Goal: Task Accomplishment & Management: Use online tool/utility

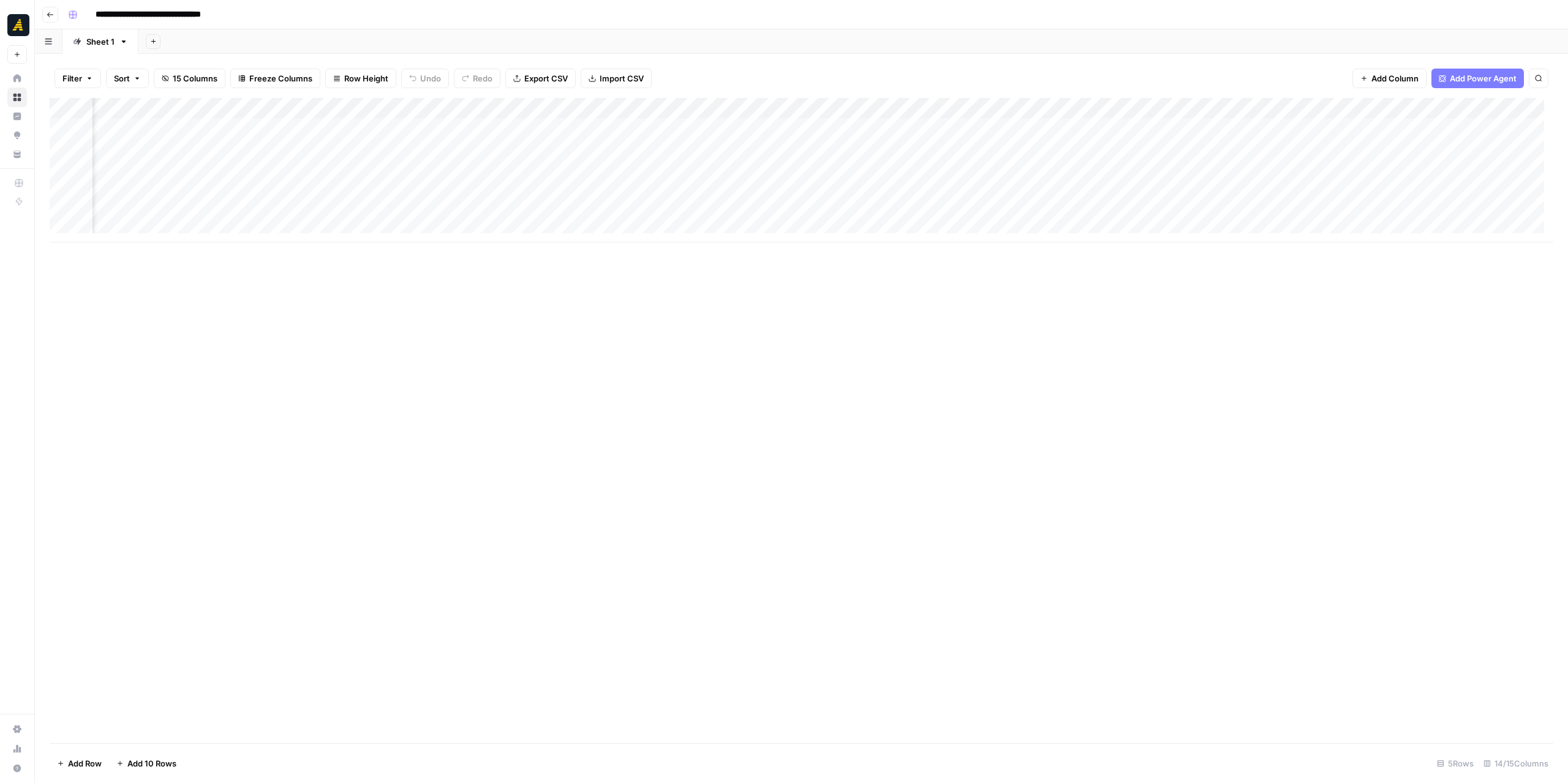
scroll to position [0, 147]
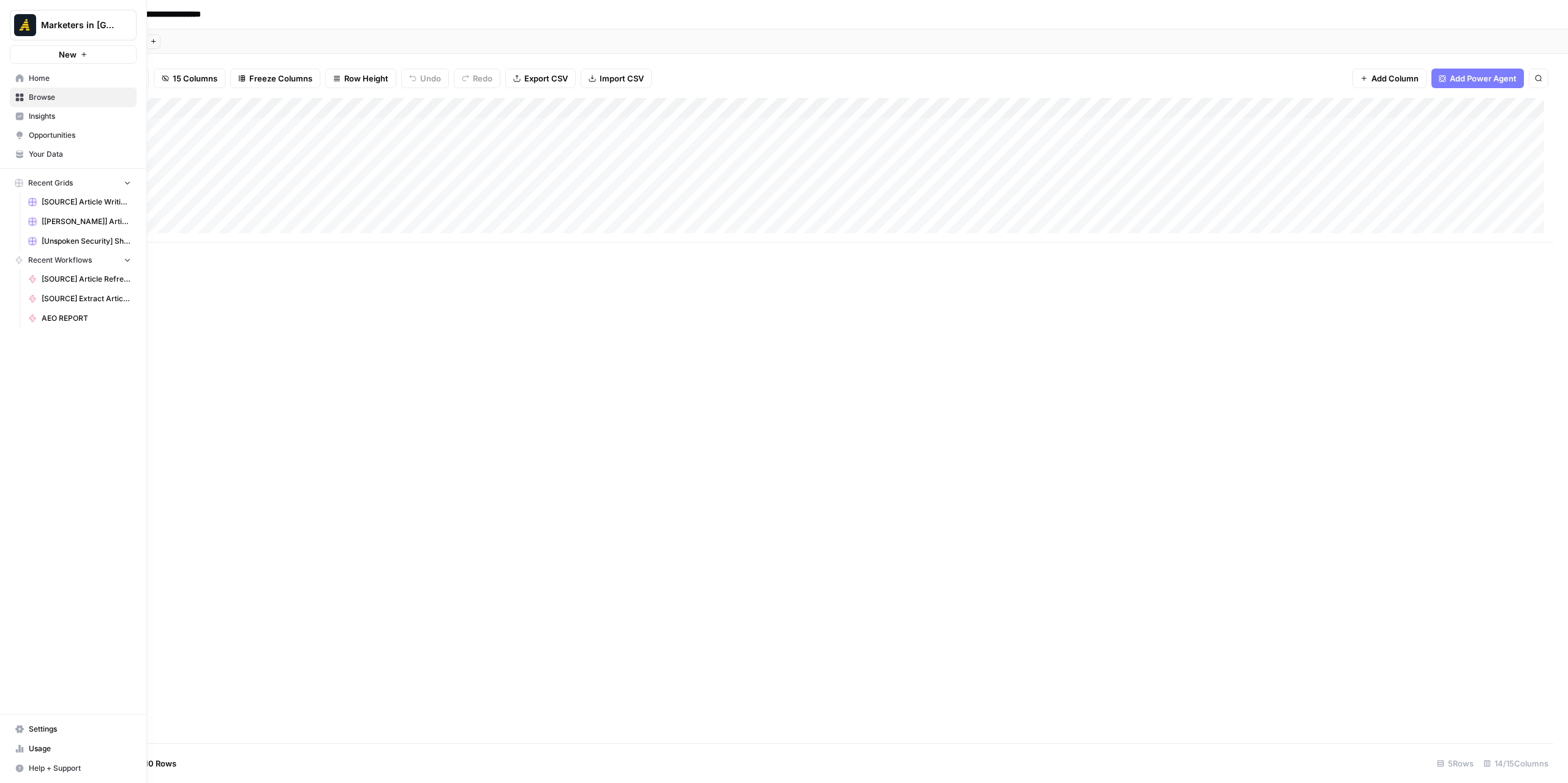
click at [41, 101] on span "Browse" at bounding box center [80, 97] width 102 height 11
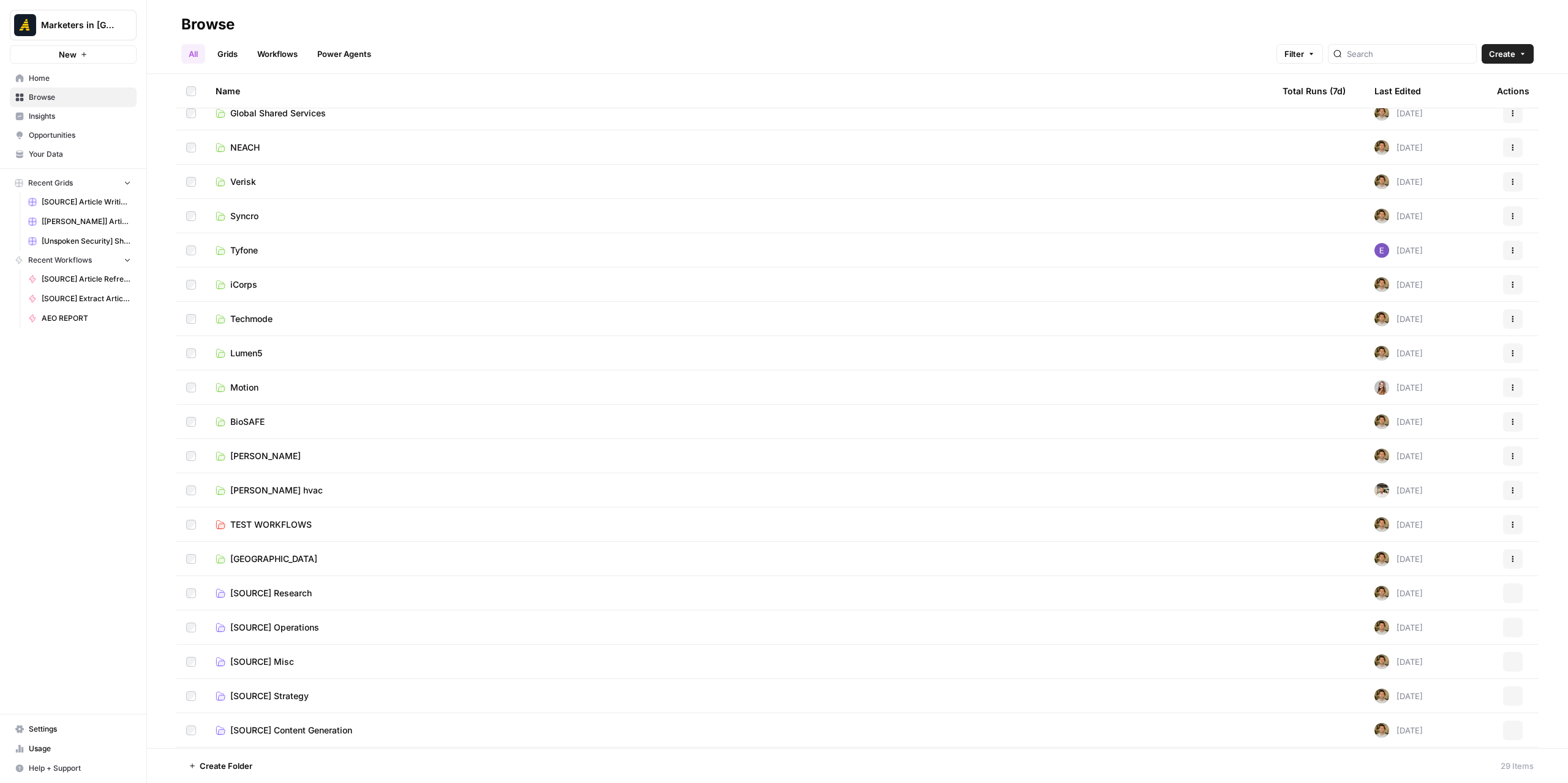
scroll to position [354, 0]
click at [327, 650] on div "Untitled Studio 2.0" at bounding box center [739, 732] width 1047 height 14
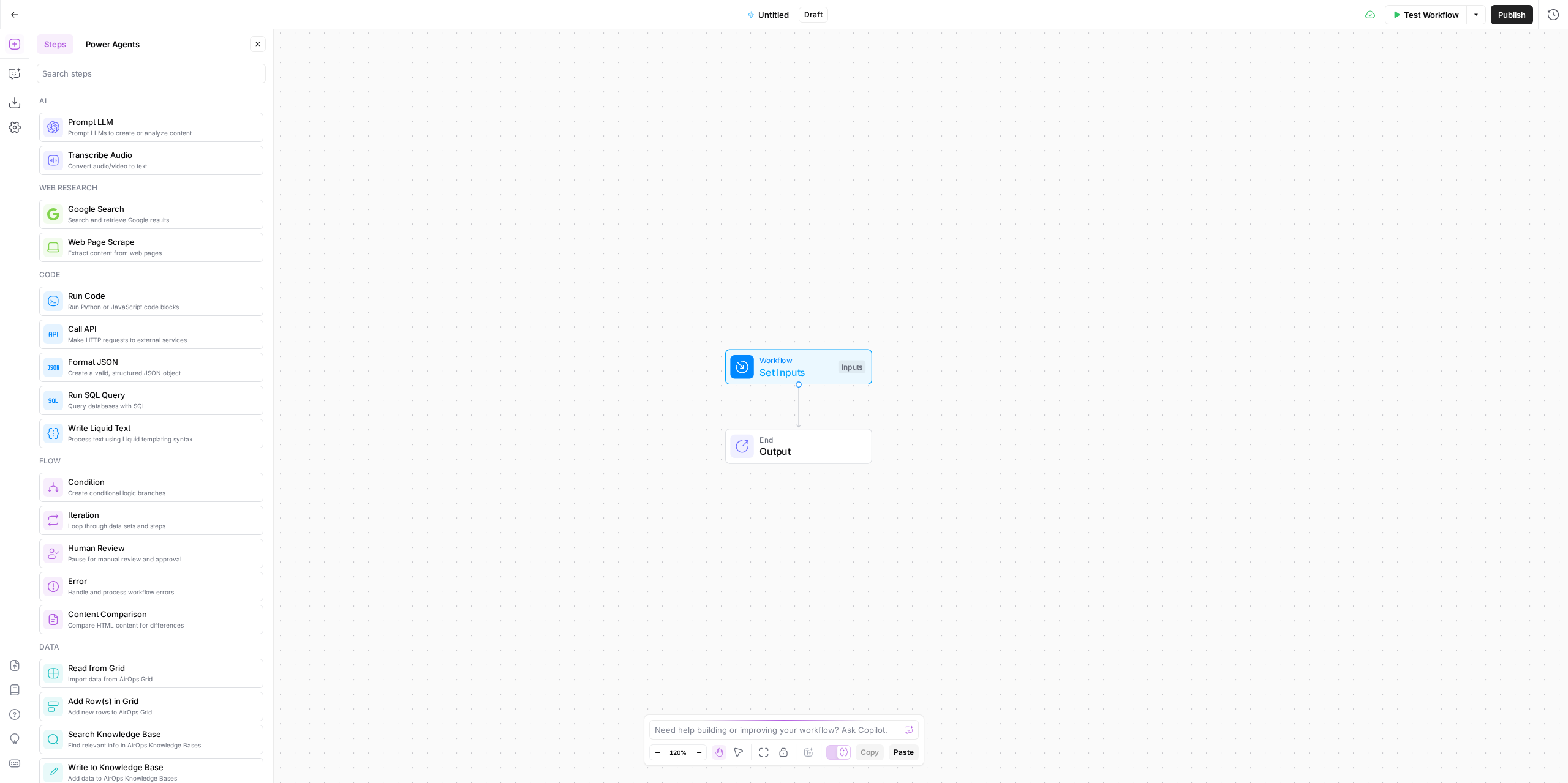
click at [22, 20] on button "Go Back" at bounding box center [14, 14] width 22 height 22
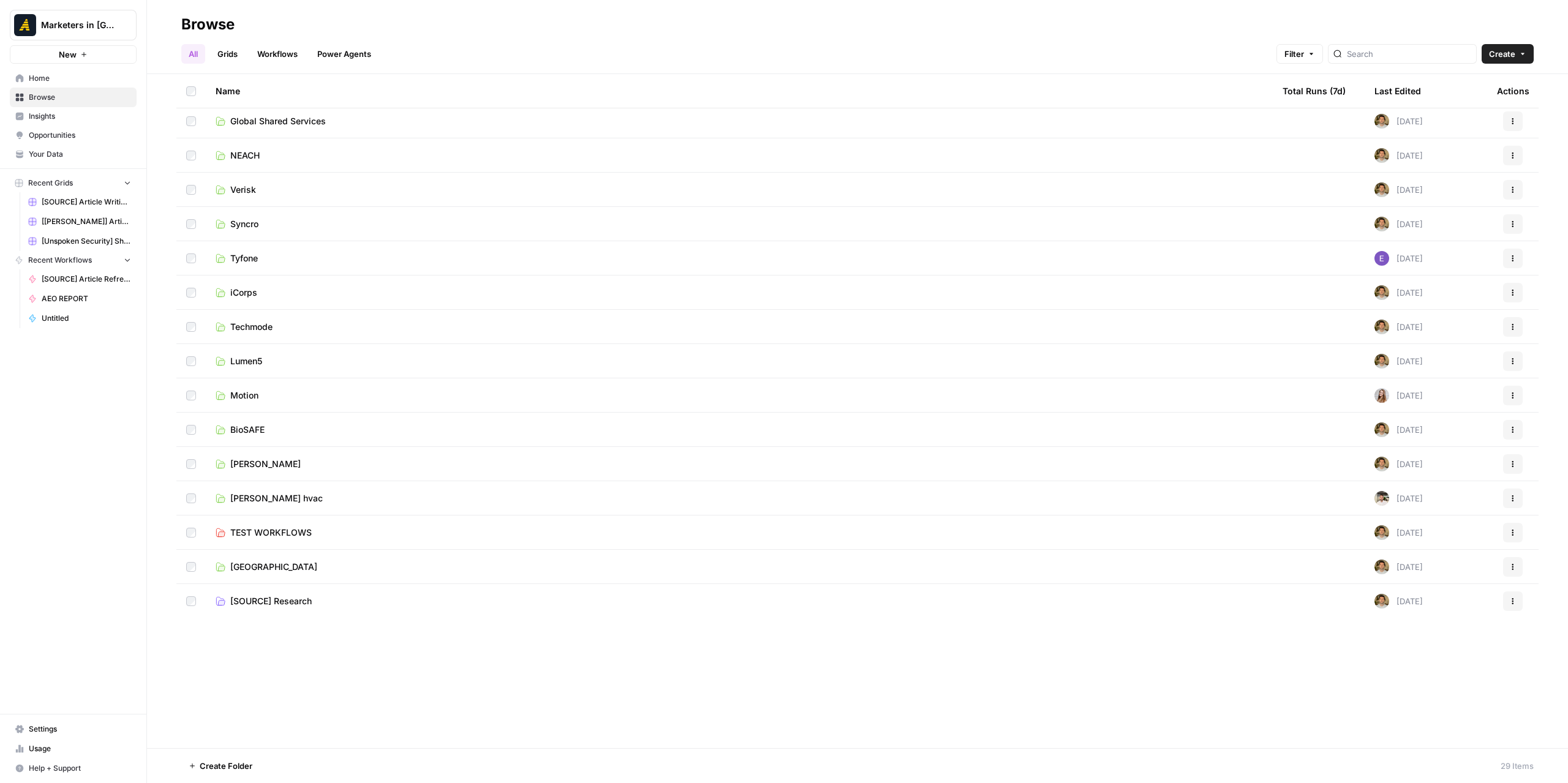
scroll to position [354, 0]
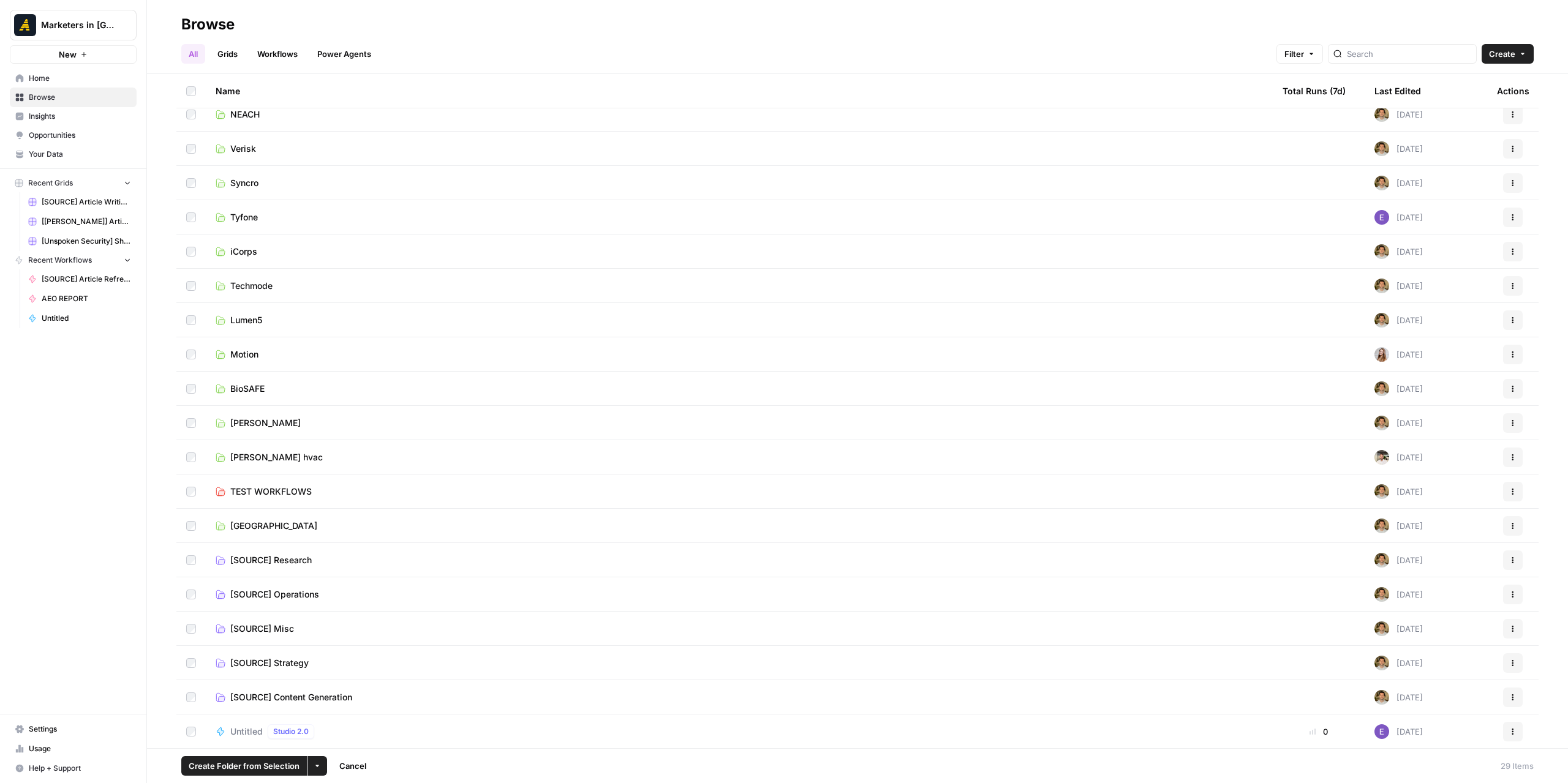
click at [1305, 650] on icon "button" at bounding box center [1513, 729] width 2 height 2
click at [1305, 650] on button "Delete" at bounding box center [1445, 703] width 126 height 17
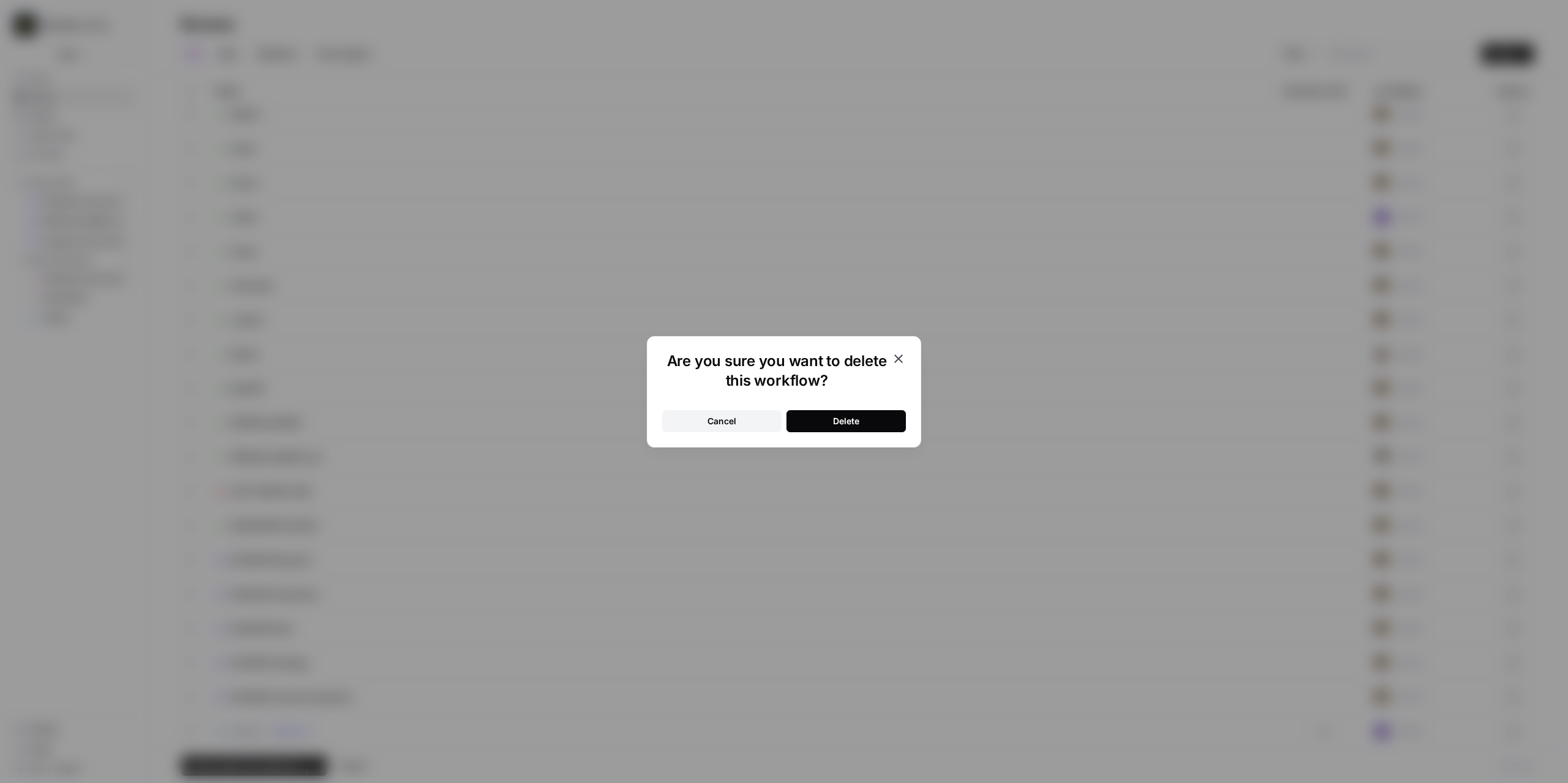
click at [881, 424] on button "Delete" at bounding box center [845, 421] width 119 height 22
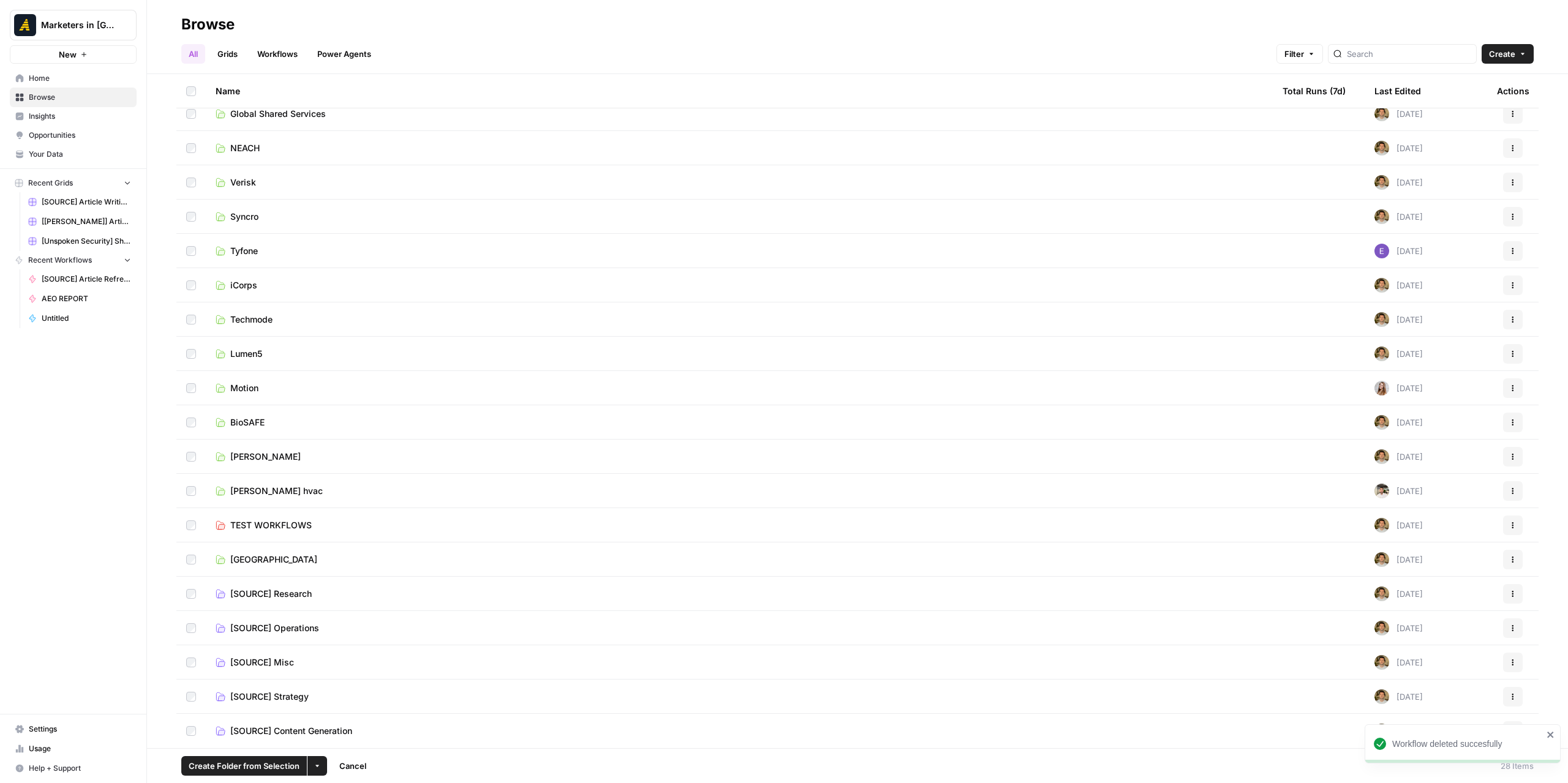
scroll to position [320, 0]
click at [331, 650] on span "[SOURCE] Content Generation" at bounding box center [291, 732] width 122 height 12
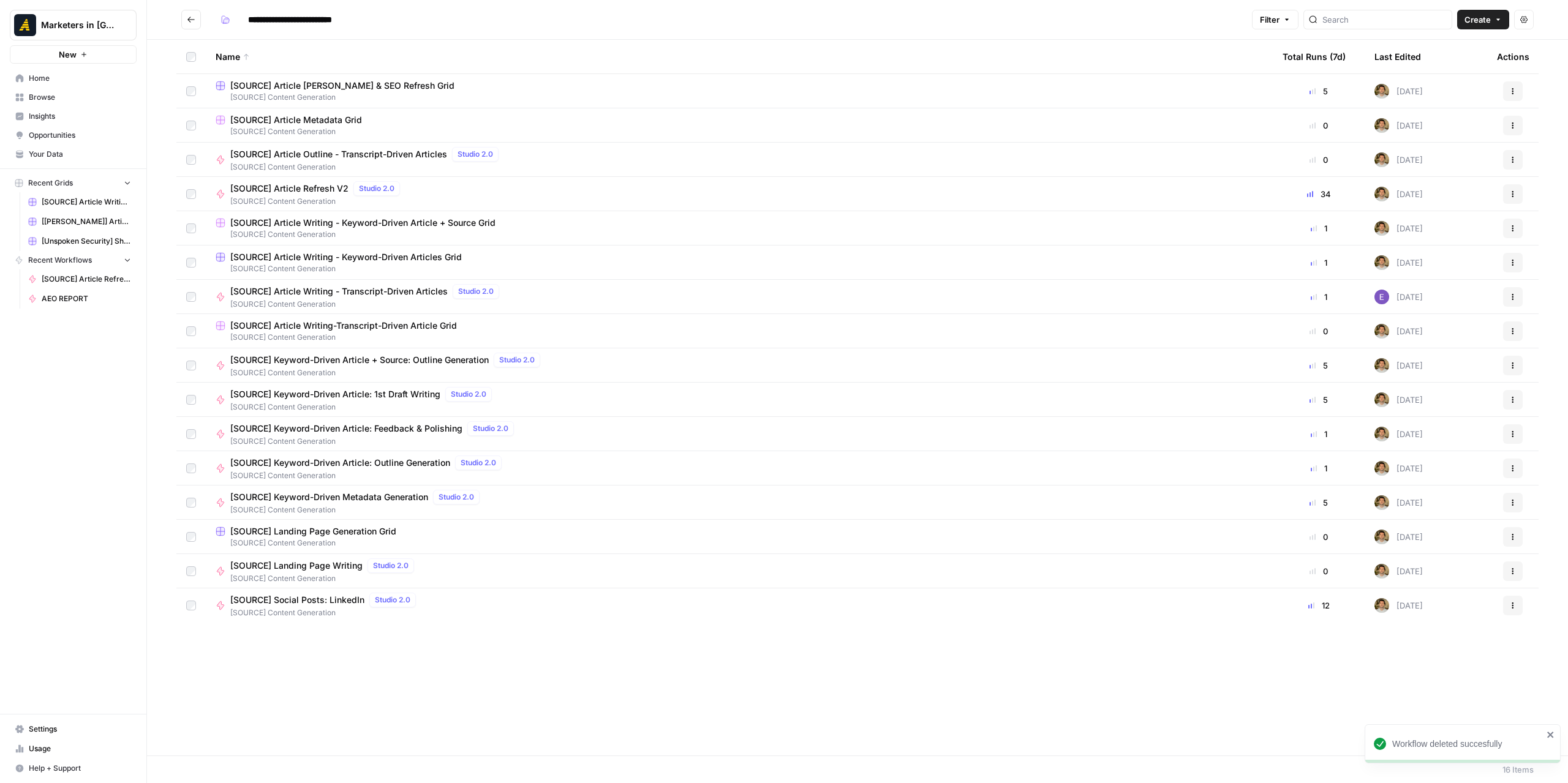
click at [305, 95] on span "[SOURCE] Content Generation" at bounding box center [739, 97] width 1047 height 11
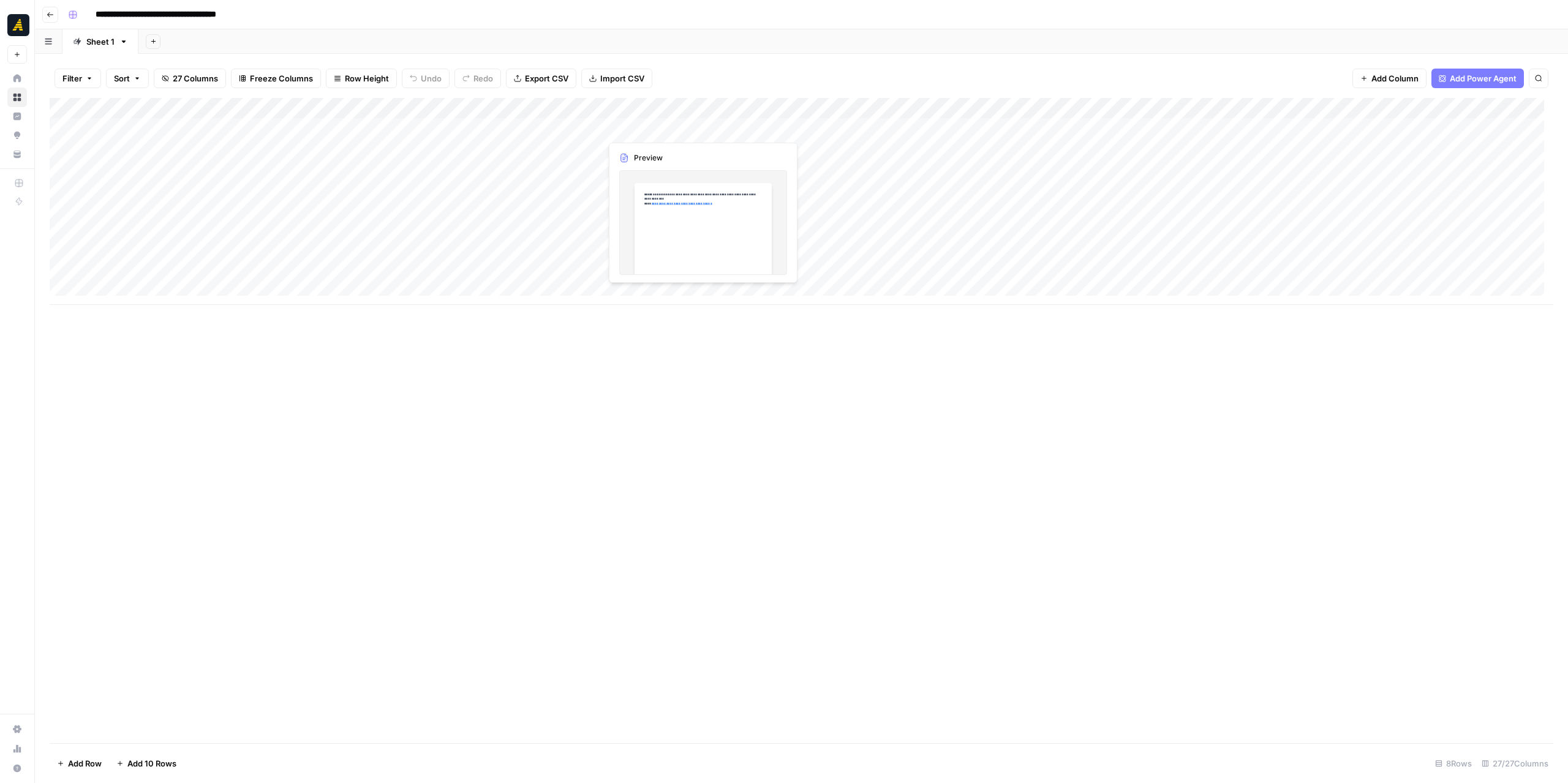
drag, startPoint x: 257, startPoint y: 111, endPoint x: 623, endPoint y: 119, distance: 366.1
click at [623, 119] on div "Add Column" at bounding box center [801, 202] width 1504 height 207
drag, startPoint x: 691, startPoint y: 111, endPoint x: 723, endPoint y: 103, distance: 33.0
click at [723, 103] on div "Add Column" at bounding box center [801, 202] width 1504 height 207
drag, startPoint x: 683, startPoint y: 104, endPoint x: 247, endPoint y: 100, distance: 436.0
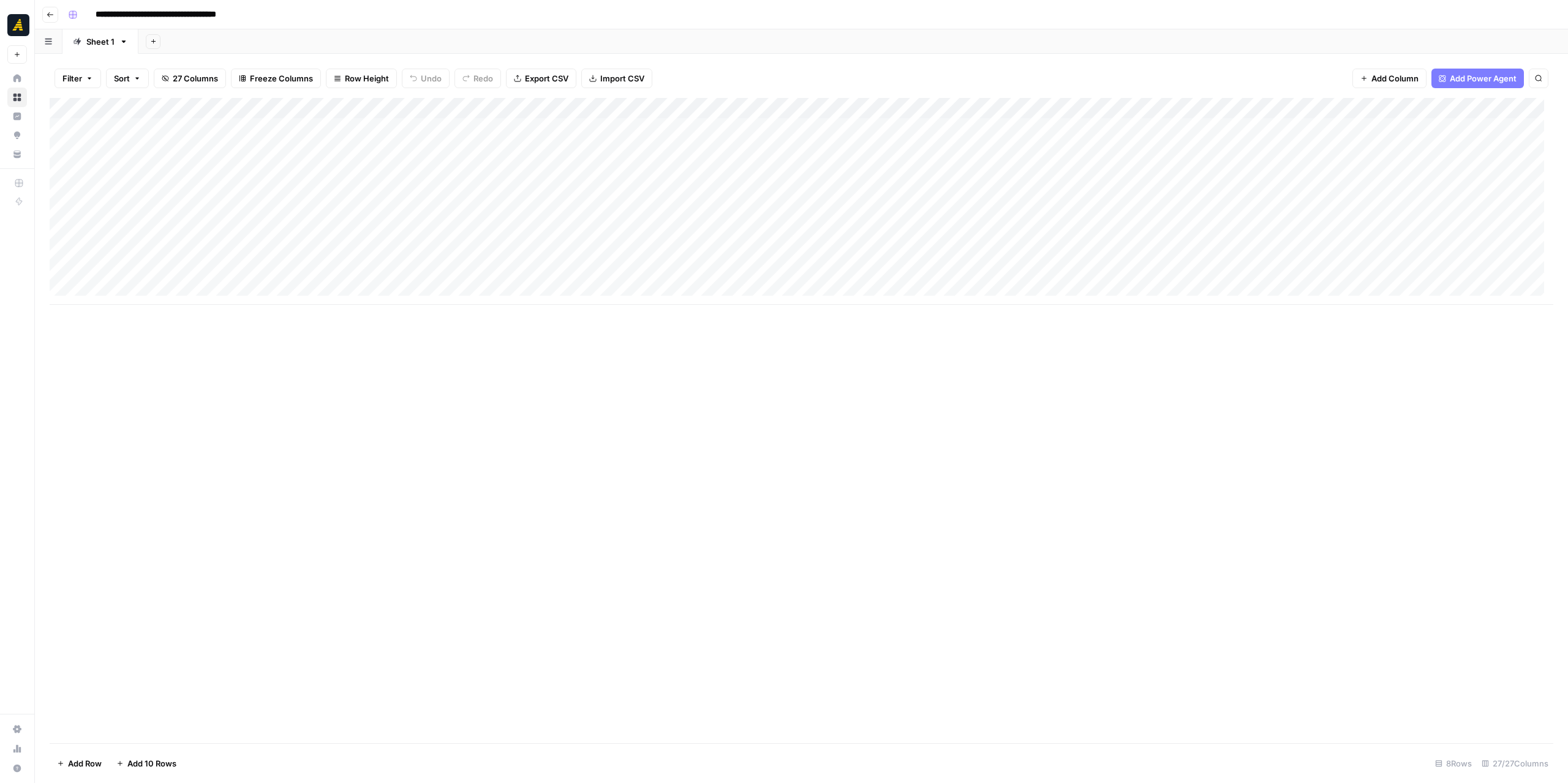
click at [247, 100] on div "Add Column" at bounding box center [801, 202] width 1504 height 207
click at [1070, 134] on div "Add Column" at bounding box center [801, 202] width 1504 height 207
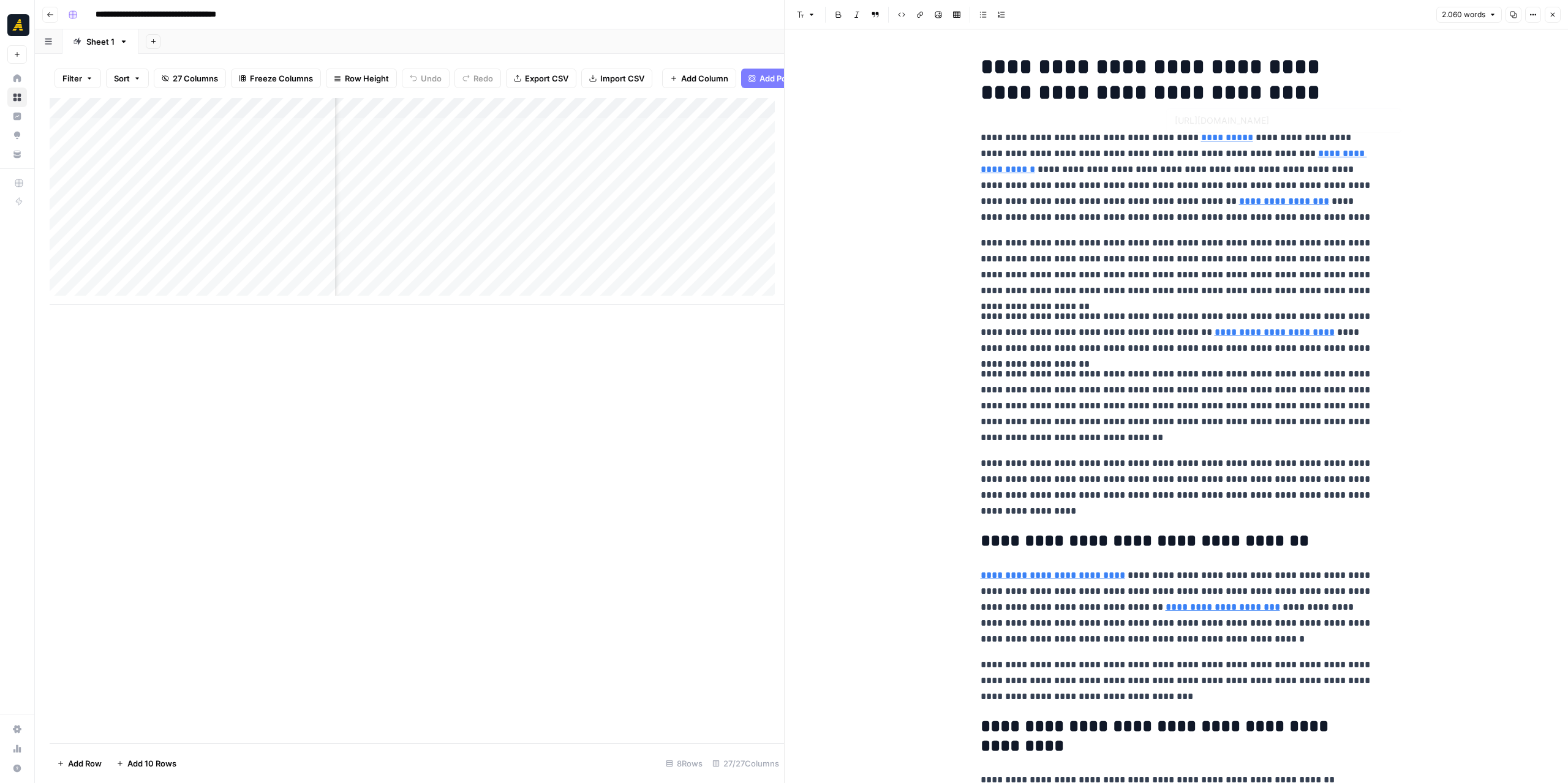
type input "https://newnorth.com/b2b-marketing-strategies-small-teams/"
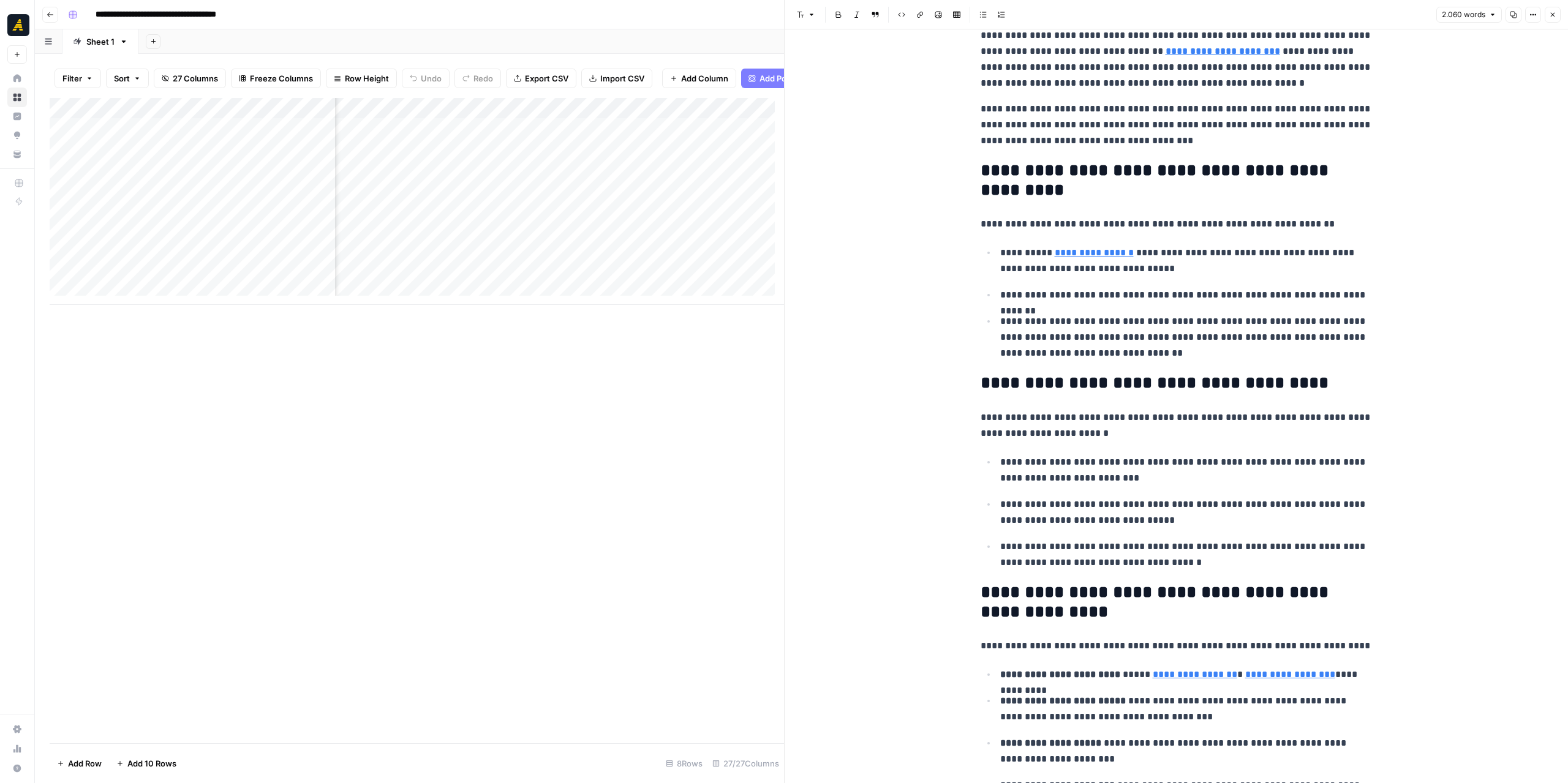
scroll to position [796, 0]
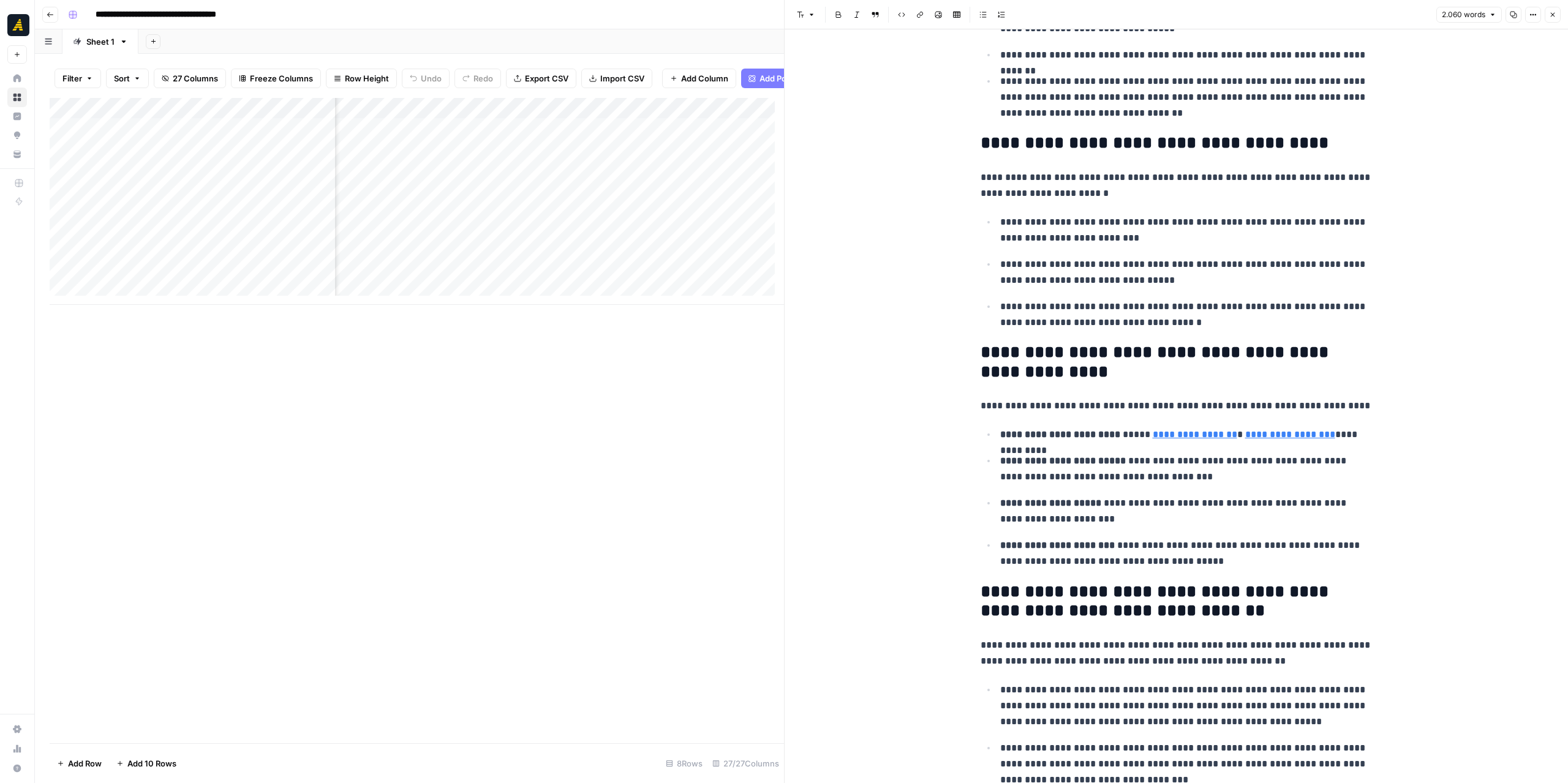
click at [1305, 15] on button "Close" at bounding box center [1553, 14] width 16 height 16
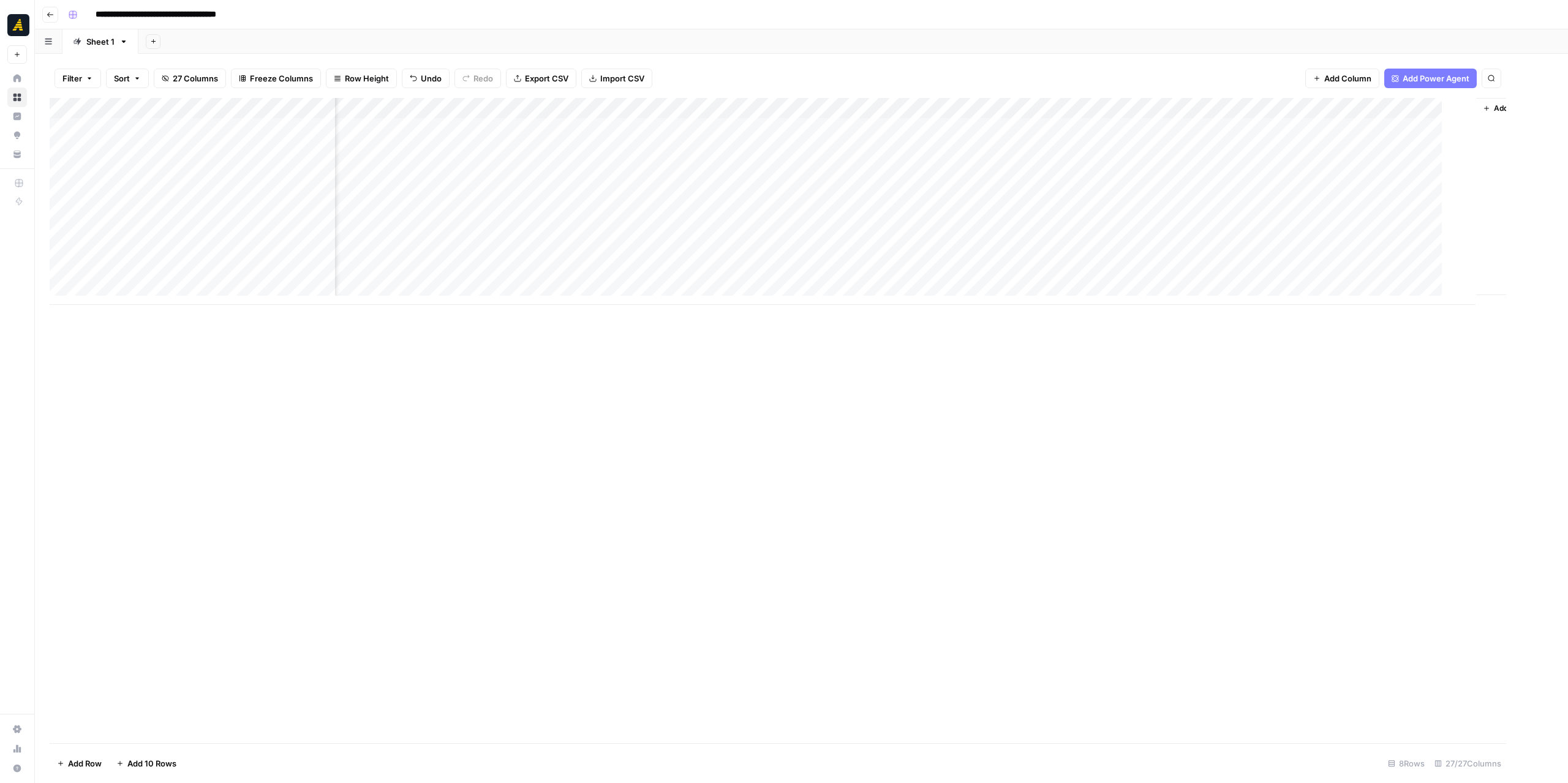
scroll to position [0, 1646]
